Goal: Information Seeking & Learning: Learn about a topic

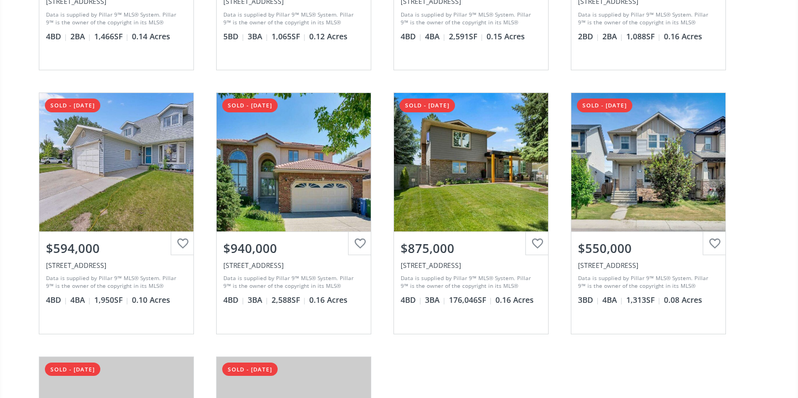
scroll to position [314, 0]
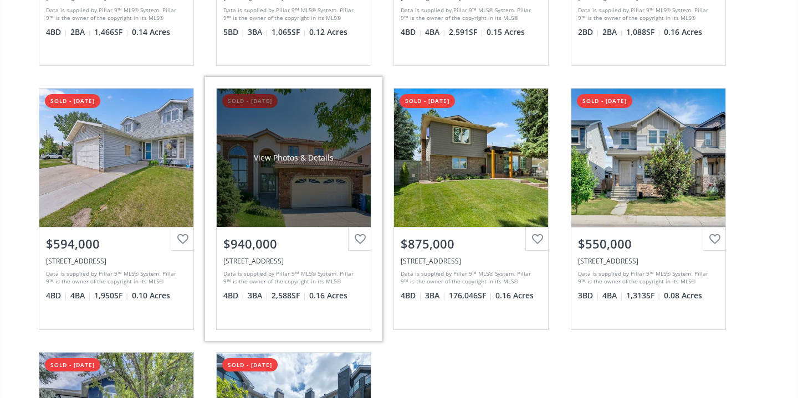
click at [264, 246] on div "$940,000" at bounding box center [293, 244] width 141 height 17
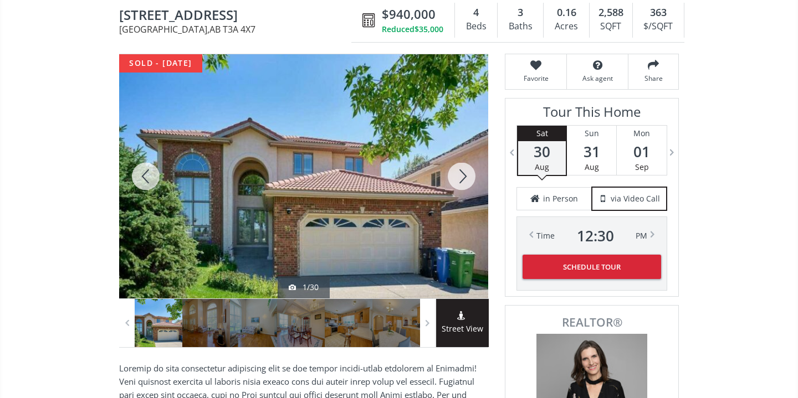
scroll to position [109, 0]
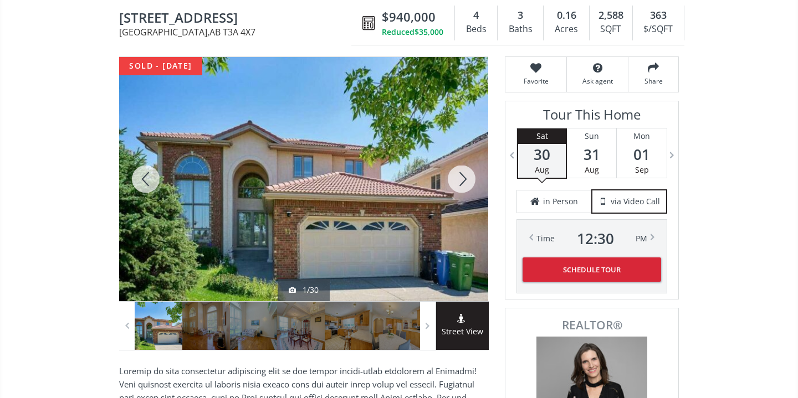
click at [463, 178] on div at bounding box center [461, 179] width 53 height 244
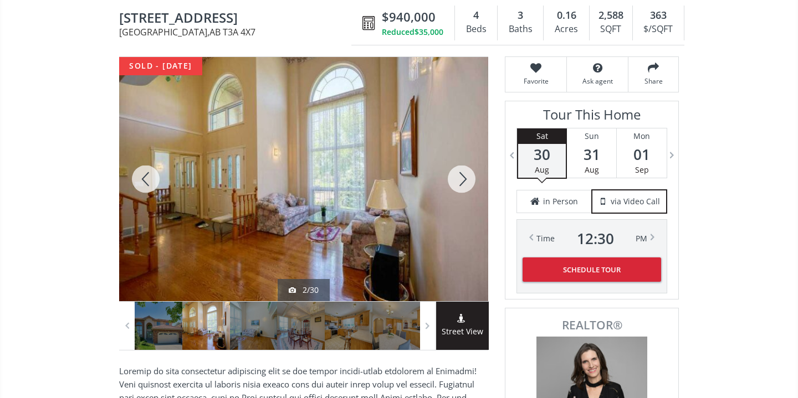
click at [463, 178] on div at bounding box center [461, 179] width 53 height 244
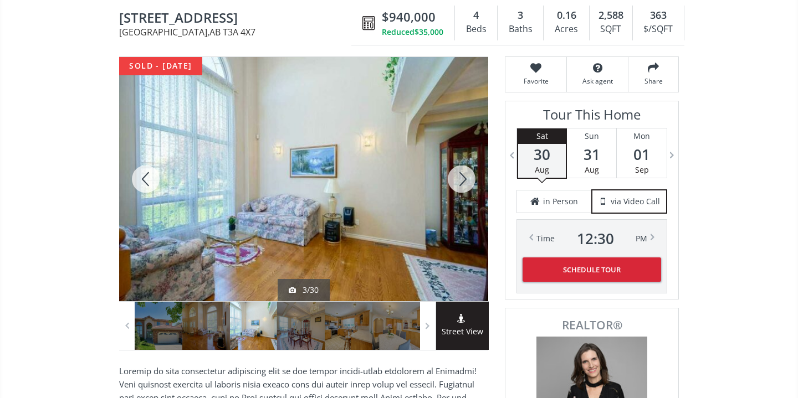
click at [463, 178] on div at bounding box center [461, 179] width 53 height 244
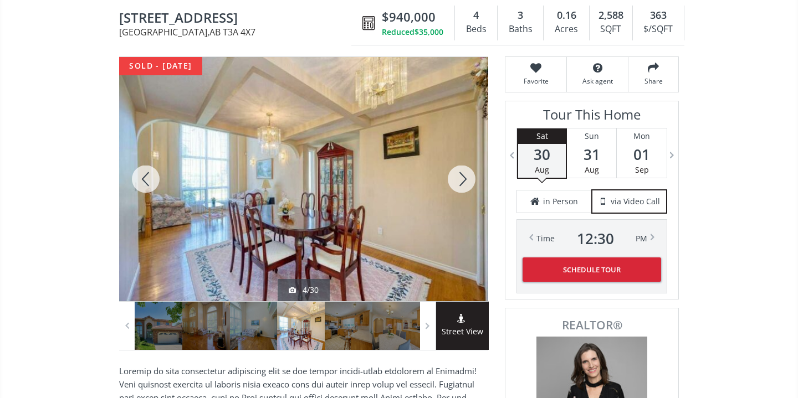
click at [463, 178] on div at bounding box center [461, 179] width 53 height 244
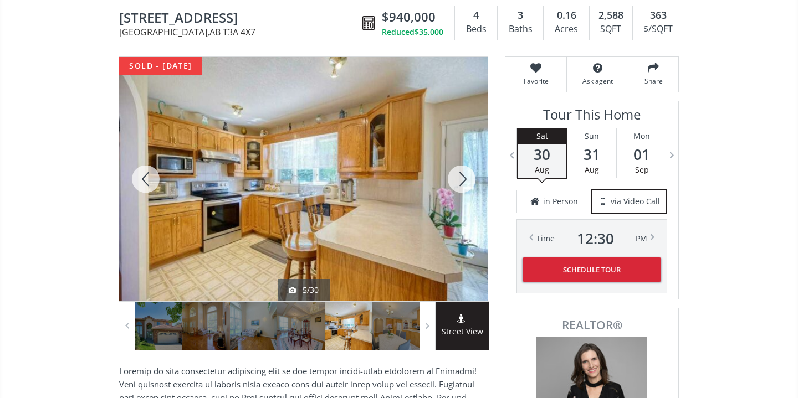
click at [463, 178] on div at bounding box center [461, 179] width 53 height 244
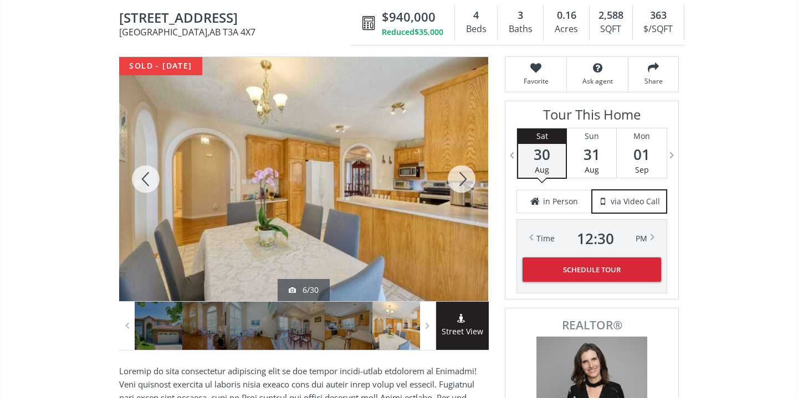
click at [463, 178] on div at bounding box center [461, 179] width 53 height 244
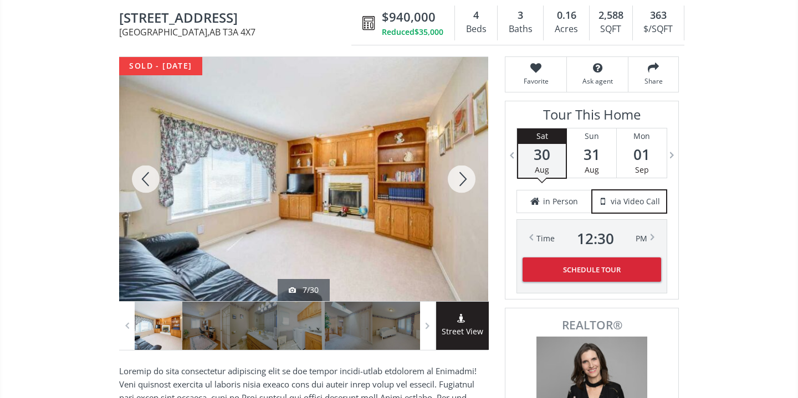
click at [463, 178] on div at bounding box center [461, 179] width 53 height 244
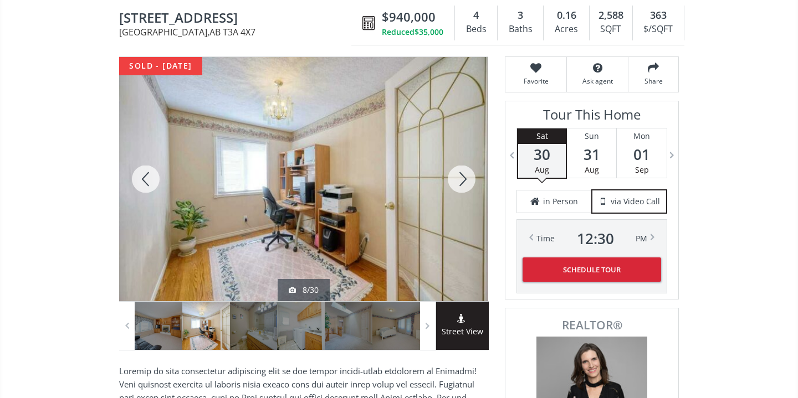
click at [463, 178] on div at bounding box center [461, 179] width 53 height 244
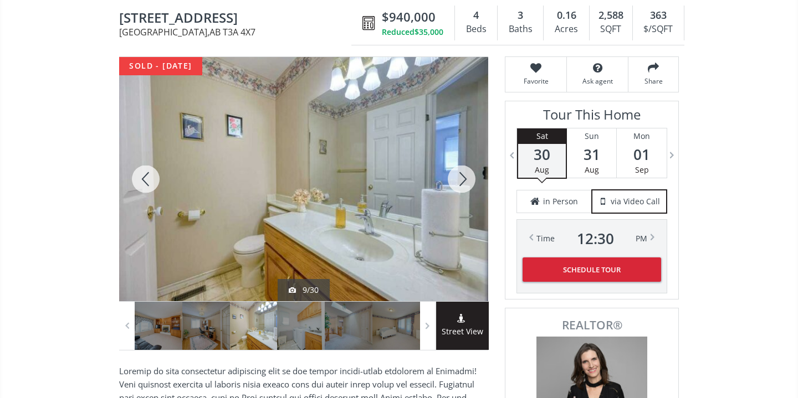
click at [463, 178] on div at bounding box center [461, 179] width 53 height 244
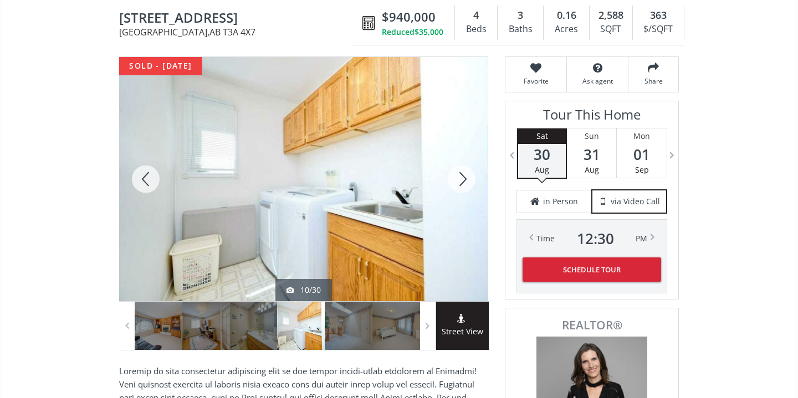
click at [463, 178] on div at bounding box center [461, 179] width 53 height 244
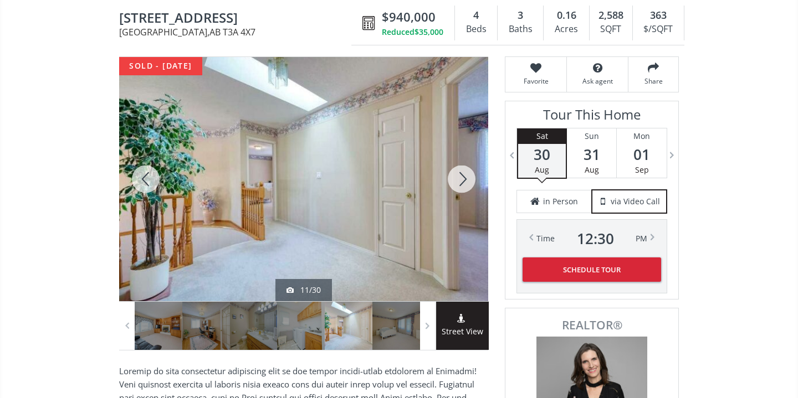
click at [463, 178] on div at bounding box center [461, 179] width 53 height 244
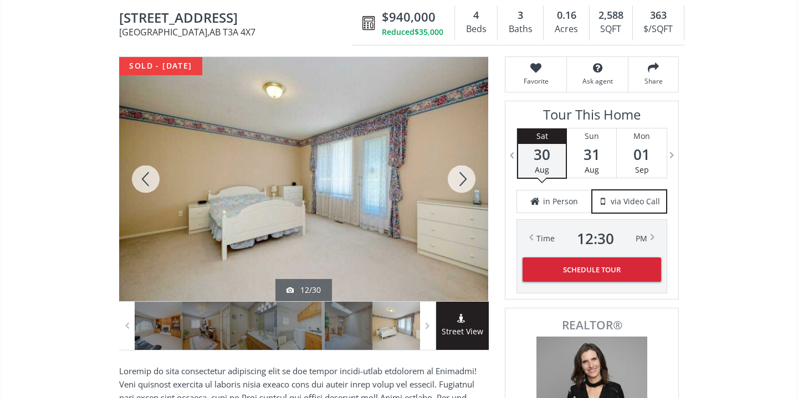
click at [463, 178] on div at bounding box center [461, 179] width 53 height 244
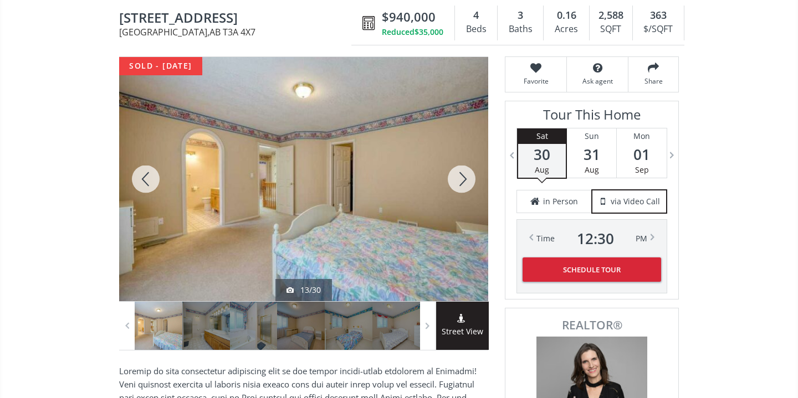
click at [463, 178] on div at bounding box center [461, 179] width 53 height 244
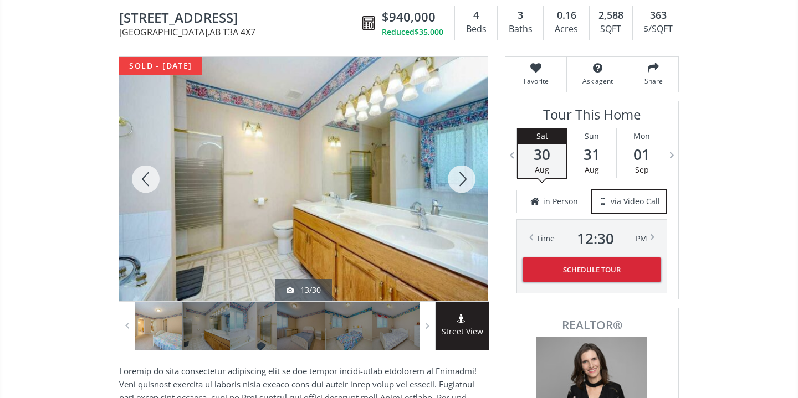
click at [463, 178] on div at bounding box center [461, 179] width 53 height 244
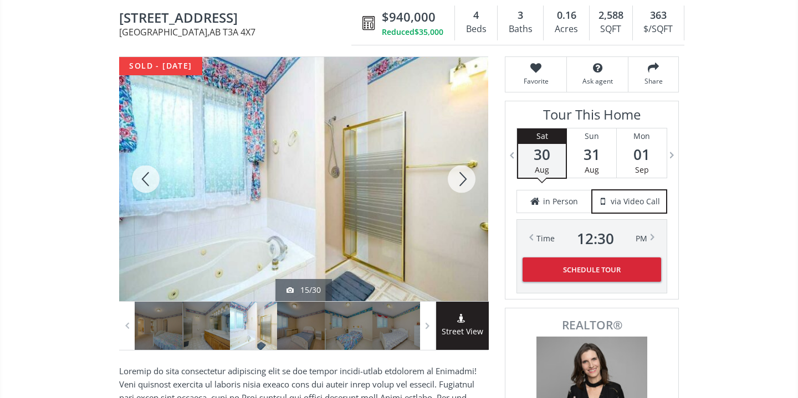
click at [463, 178] on div at bounding box center [461, 179] width 53 height 244
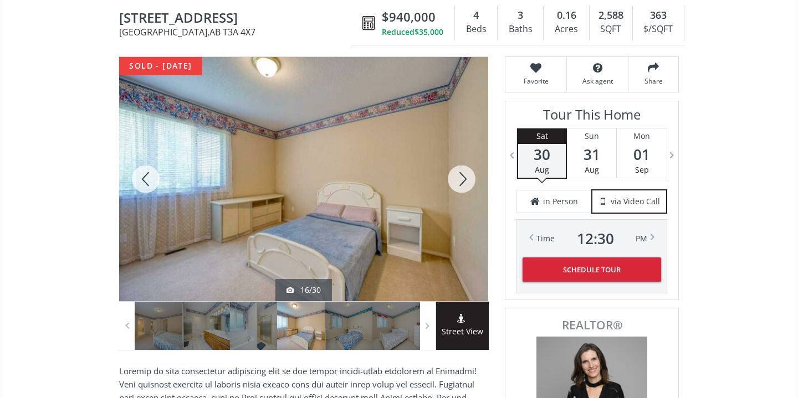
click at [463, 178] on div at bounding box center [461, 179] width 53 height 244
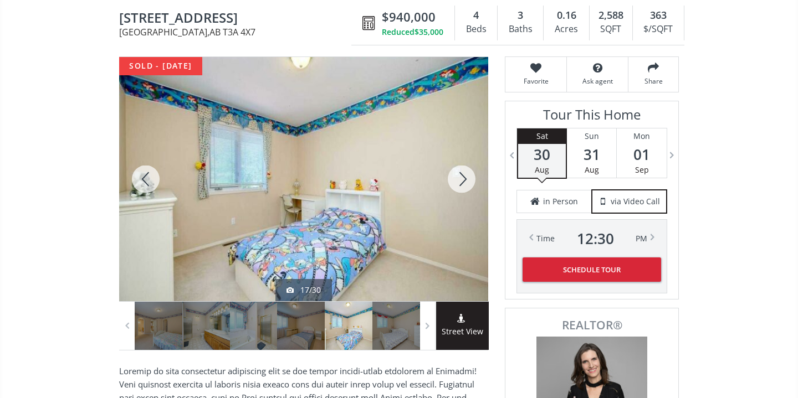
click at [463, 178] on div at bounding box center [461, 179] width 53 height 244
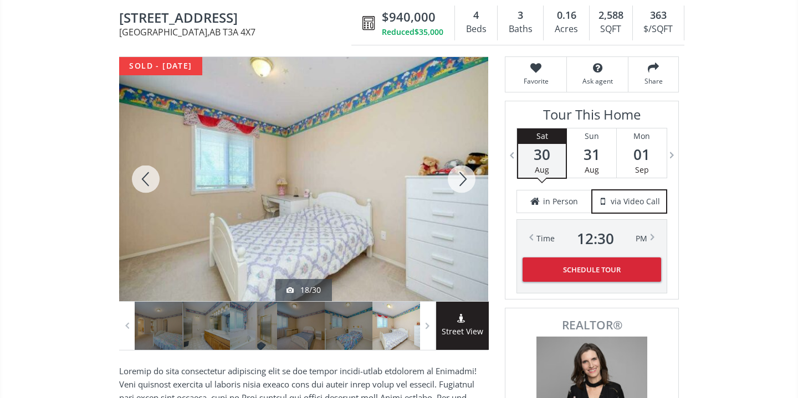
click at [463, 178] on div at bounding box center [461, 179] width 53 height 244
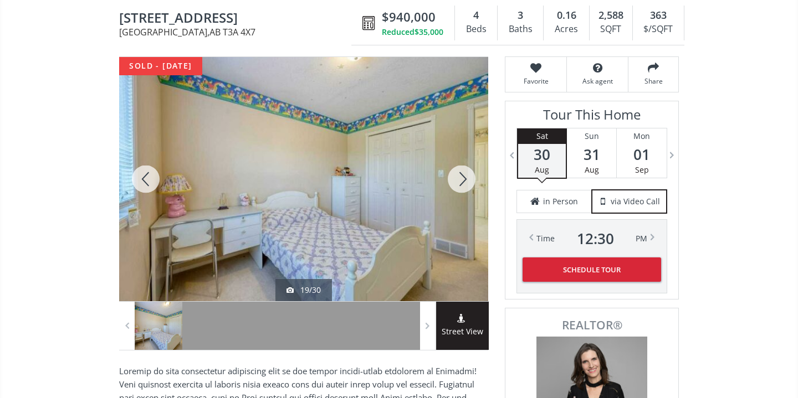
click at [463, 178] on div at bounding box center [461, 179] width 53 height 244
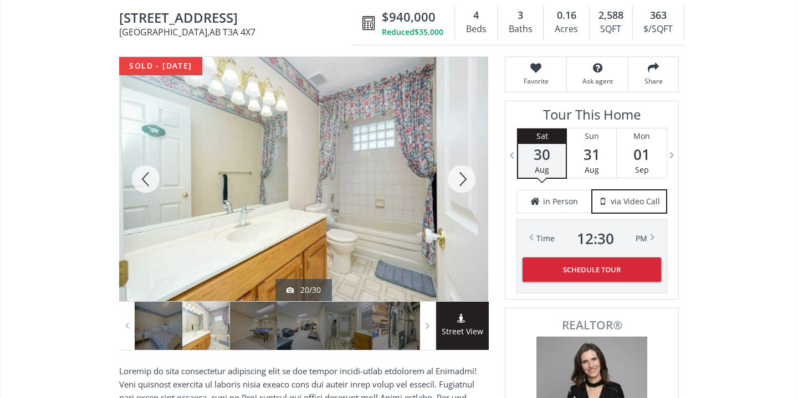
click at [463, 178] on div at bounding box center [461, 179] width 53 height 244
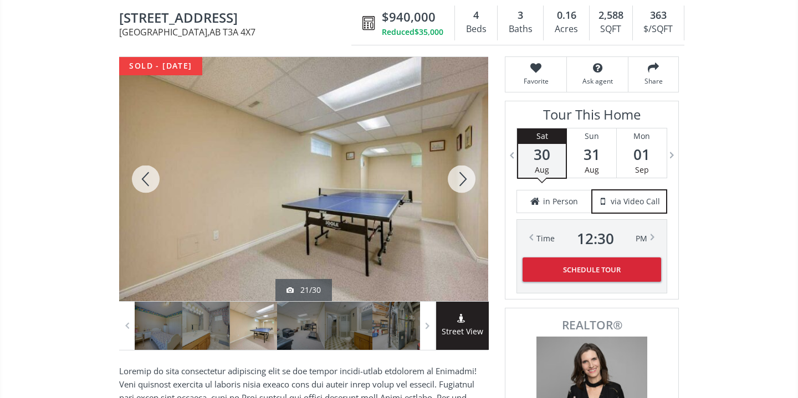
click at [463, 178] on div at bounding box center [461, 179] width 53 height 244
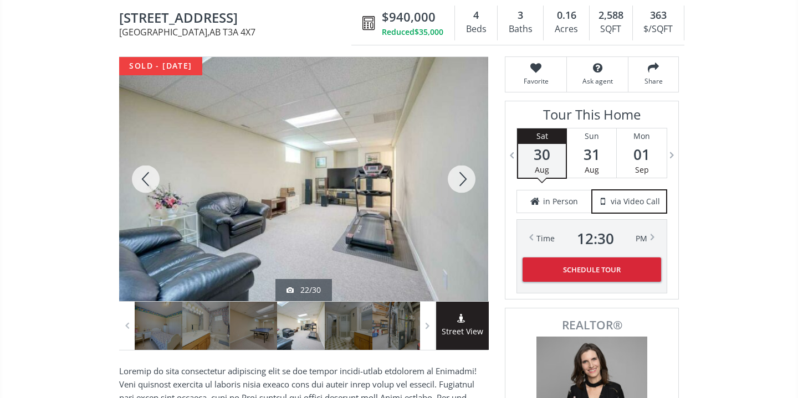
click at [463, 178] on div at bounding box center [461, 179] width 53 height 244
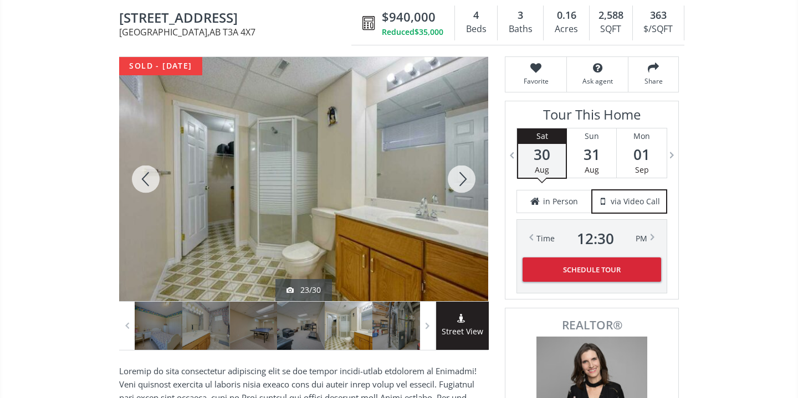
click at [463, 178] on div at bounding box center [461, 179] width 53 height 244
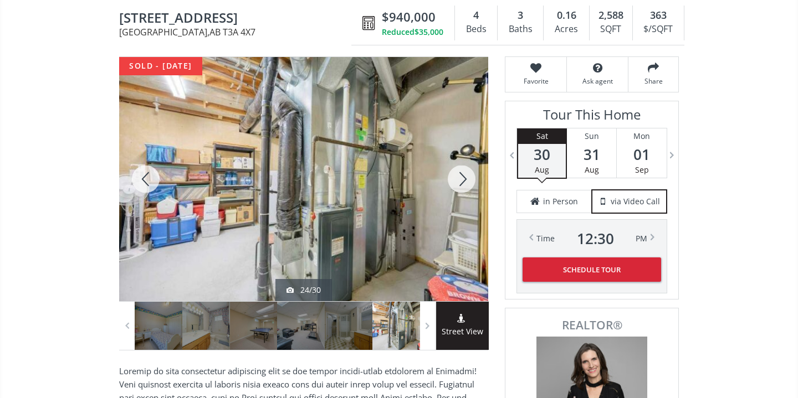
click at [463, 178] on div at bounding box center [461, 179] width 53 height 244
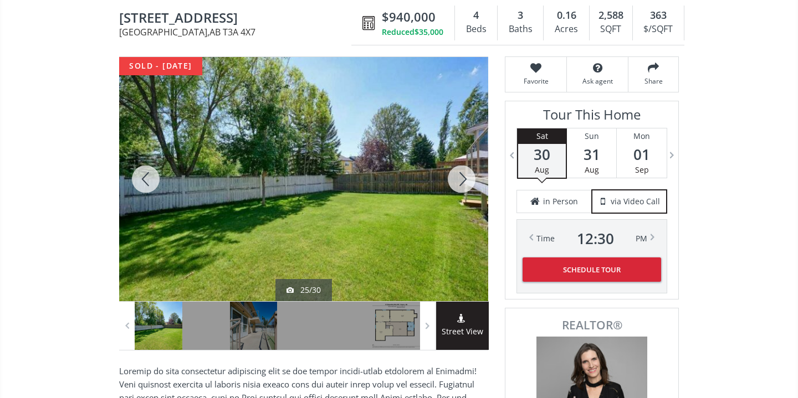
click at [463, 178] on div at bounding box center [461, 179] width 53 height 244
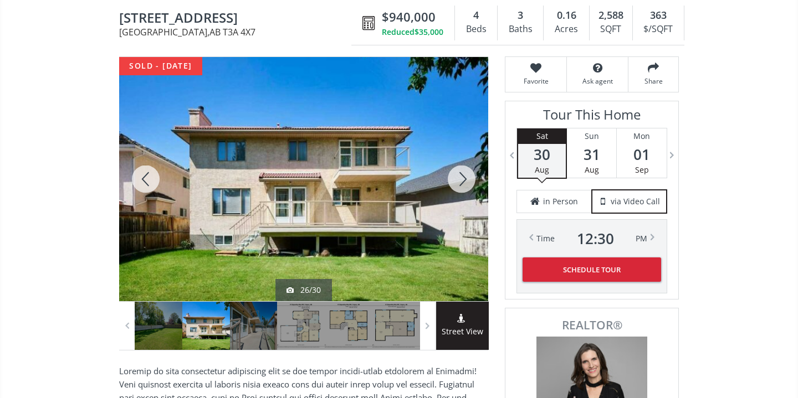
click at [463, 178] on div at bounding box center [461, 179] width 53 height 244
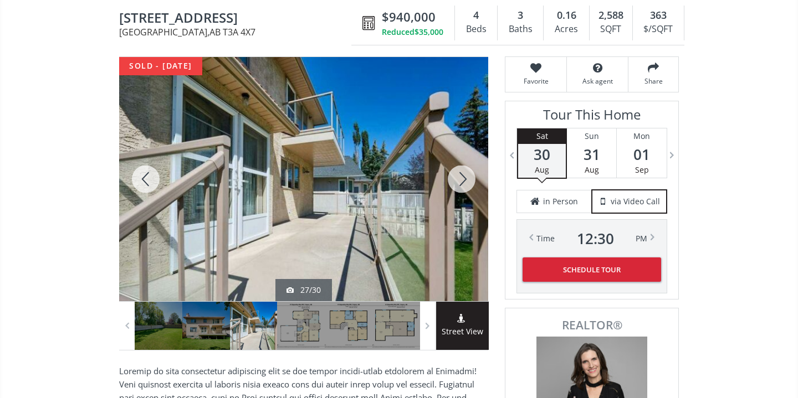
click at [463, 178] on div at bounding box center [461, 179] width 53 height 244
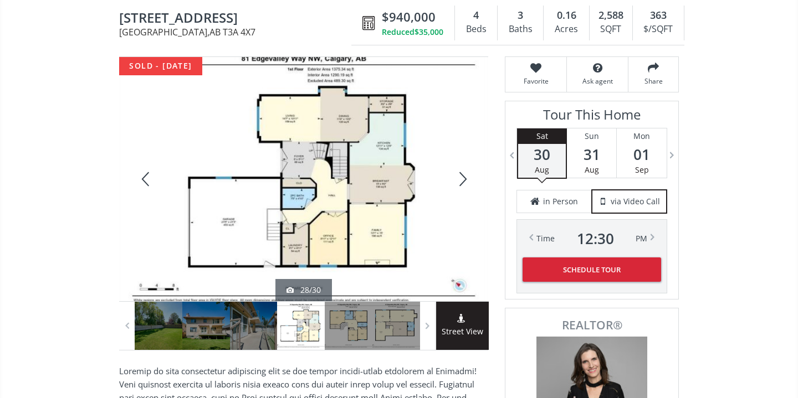
click at [463, 178] on div at bounding box center [461, 179] width 53 height 244
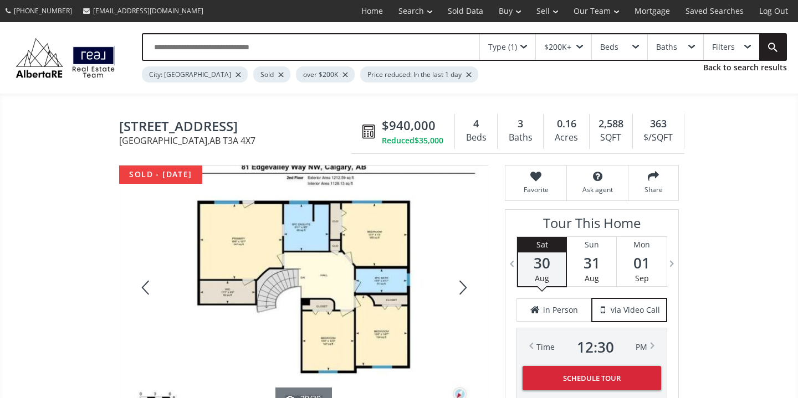
scroll to position [0, 0]
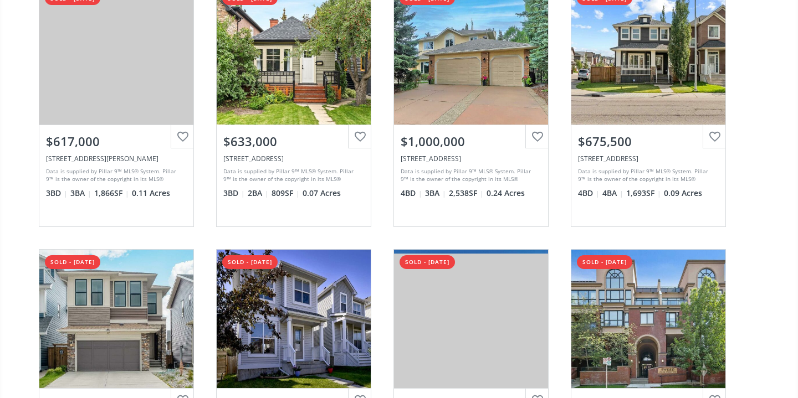
scroll to position [905, 0]
